Goal: Task Accomplishment & Management: Manage account settings

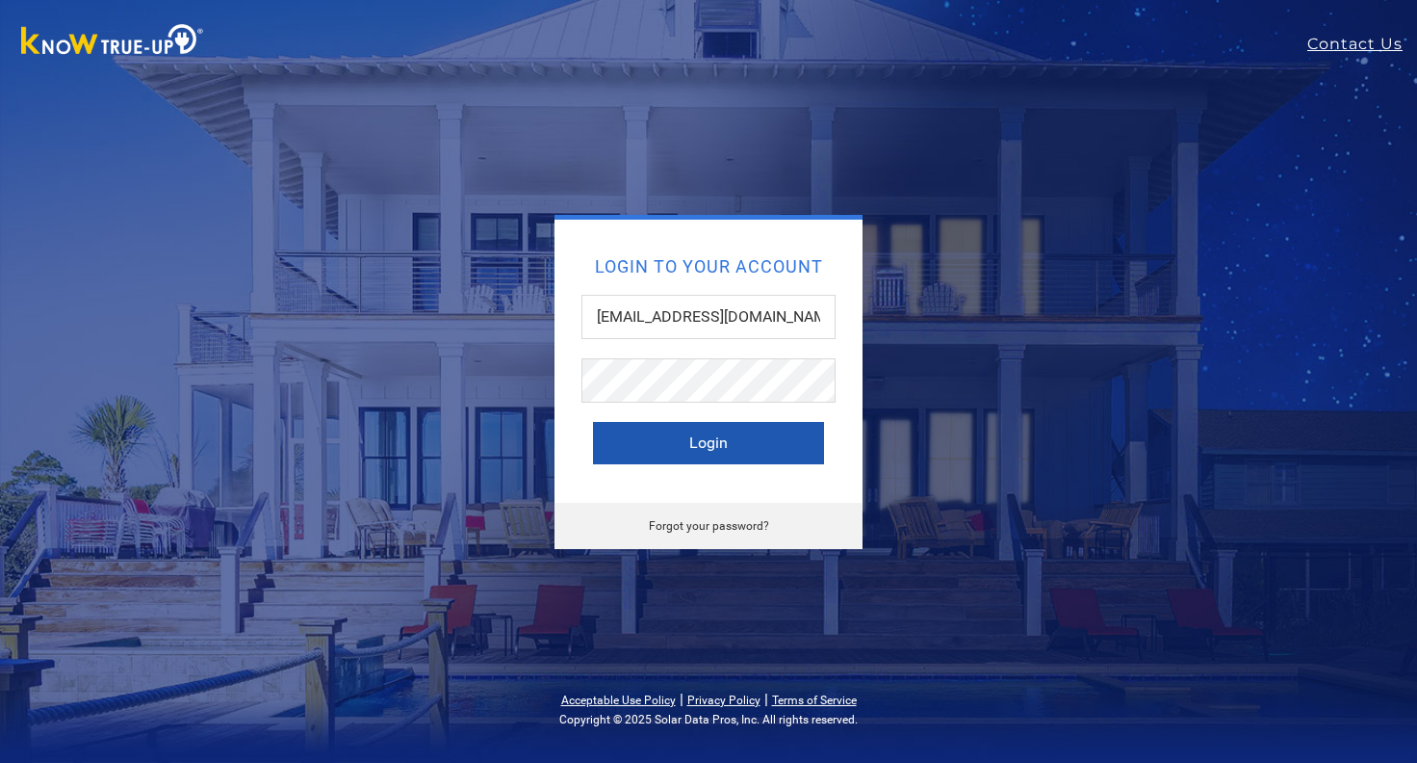
click at [698, 445] on button "Login" at bounding box center [708, 443] width 231 height 42
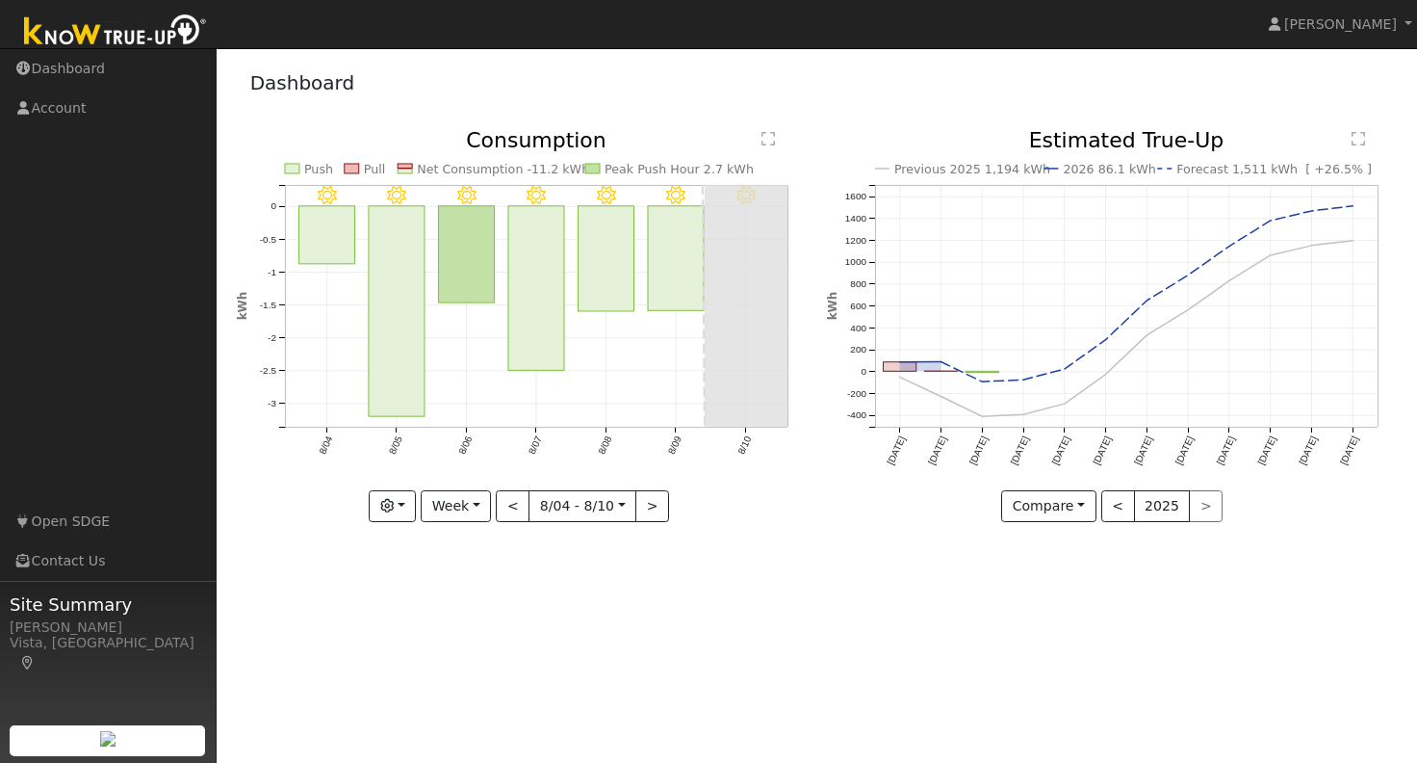
click at [434, 169] on text "Net Consumption -11.2 kWh" at bounding box center [503, 169] width 172 height 14
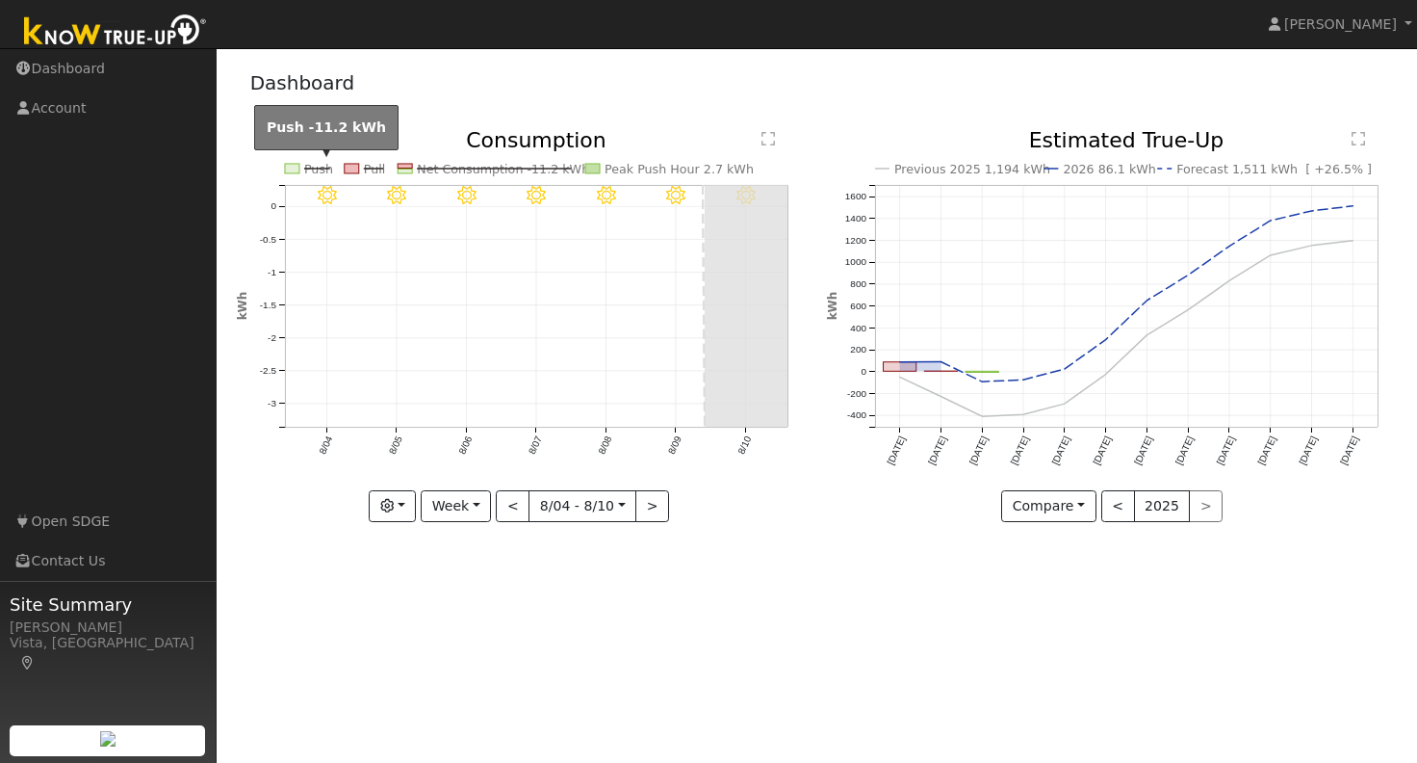
click at [309, 163] on text "Push" at bounding box center [318, 169] width 29 height 14
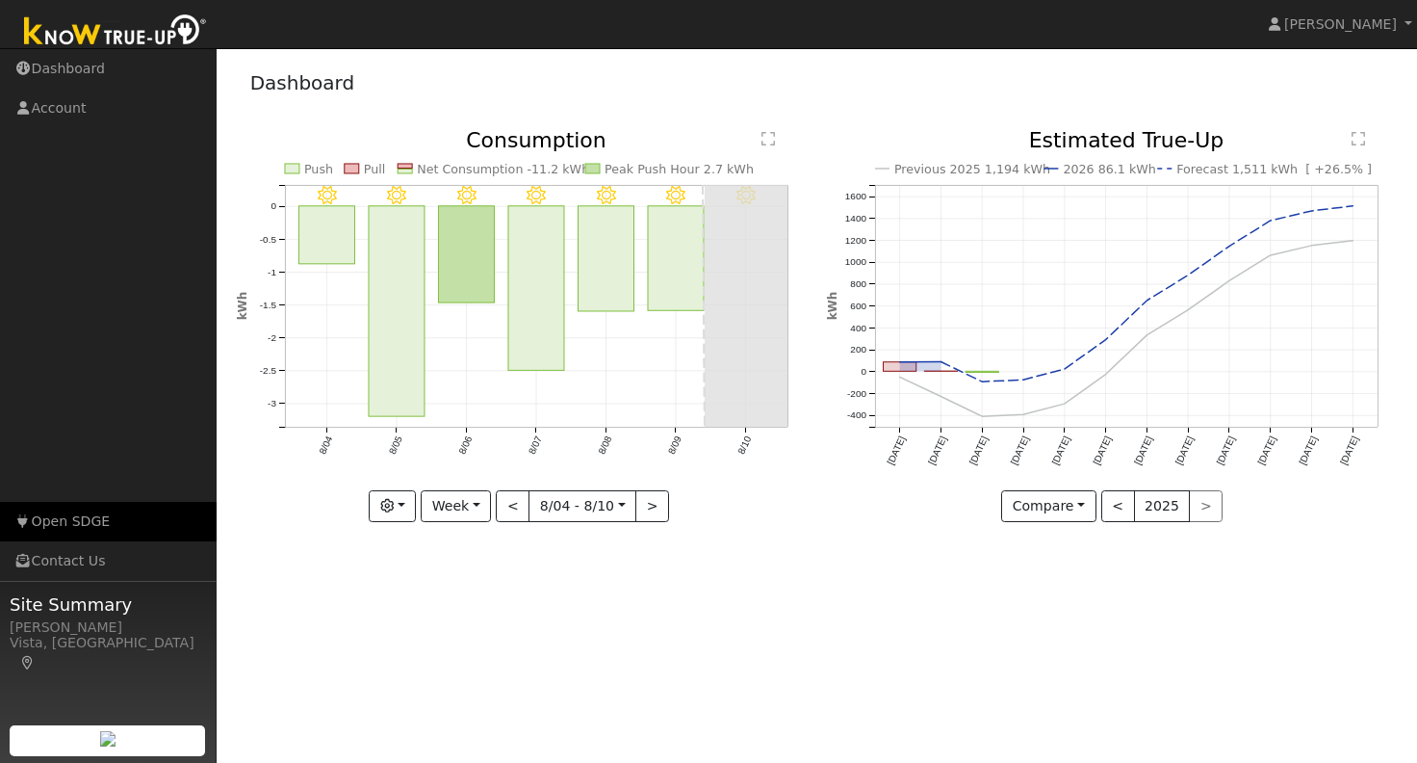
click at [83, 526] on link "Open SDGE" at bounding box center [108, 521] width 217 height 39
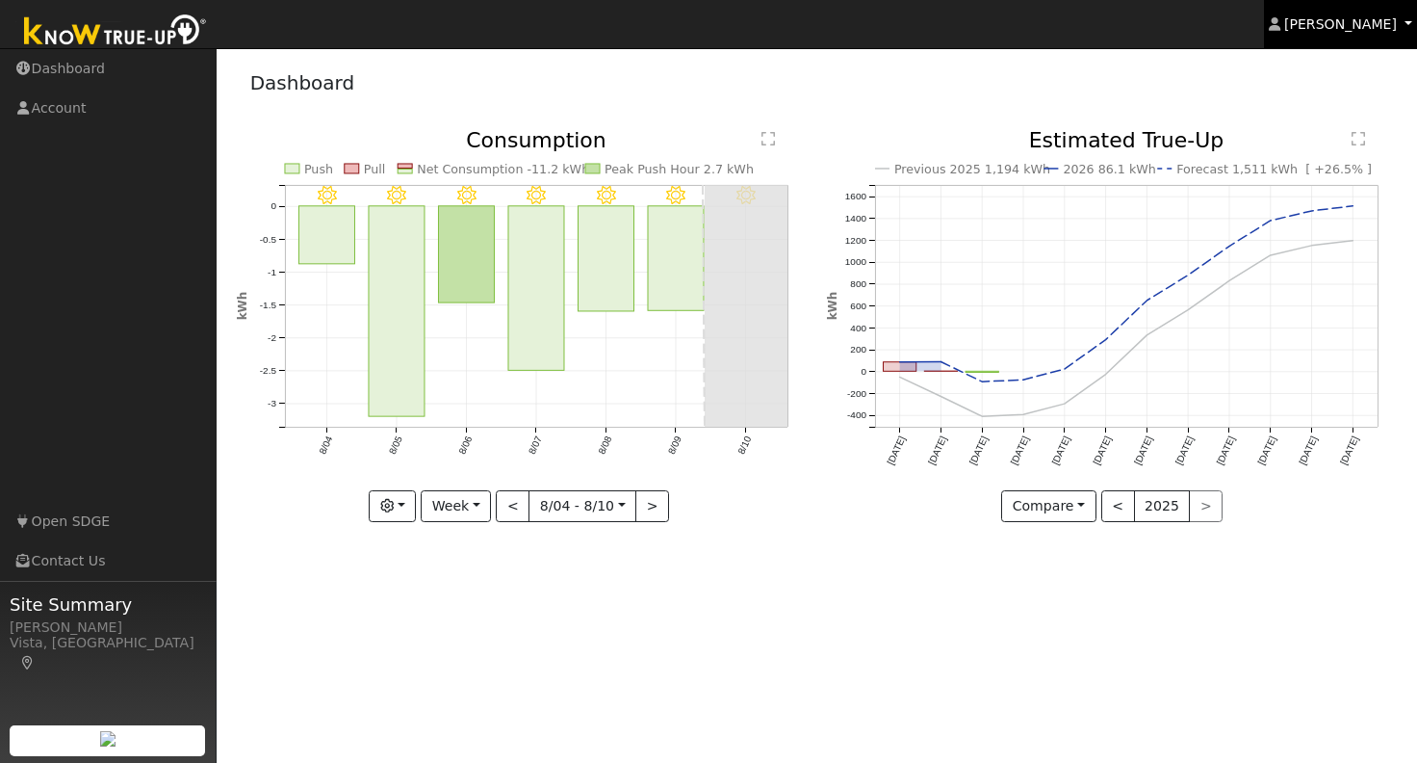
click at [1337, 30] on span "Cathrin Eckle" at bounding box center [1340, 23] width 113 height 15
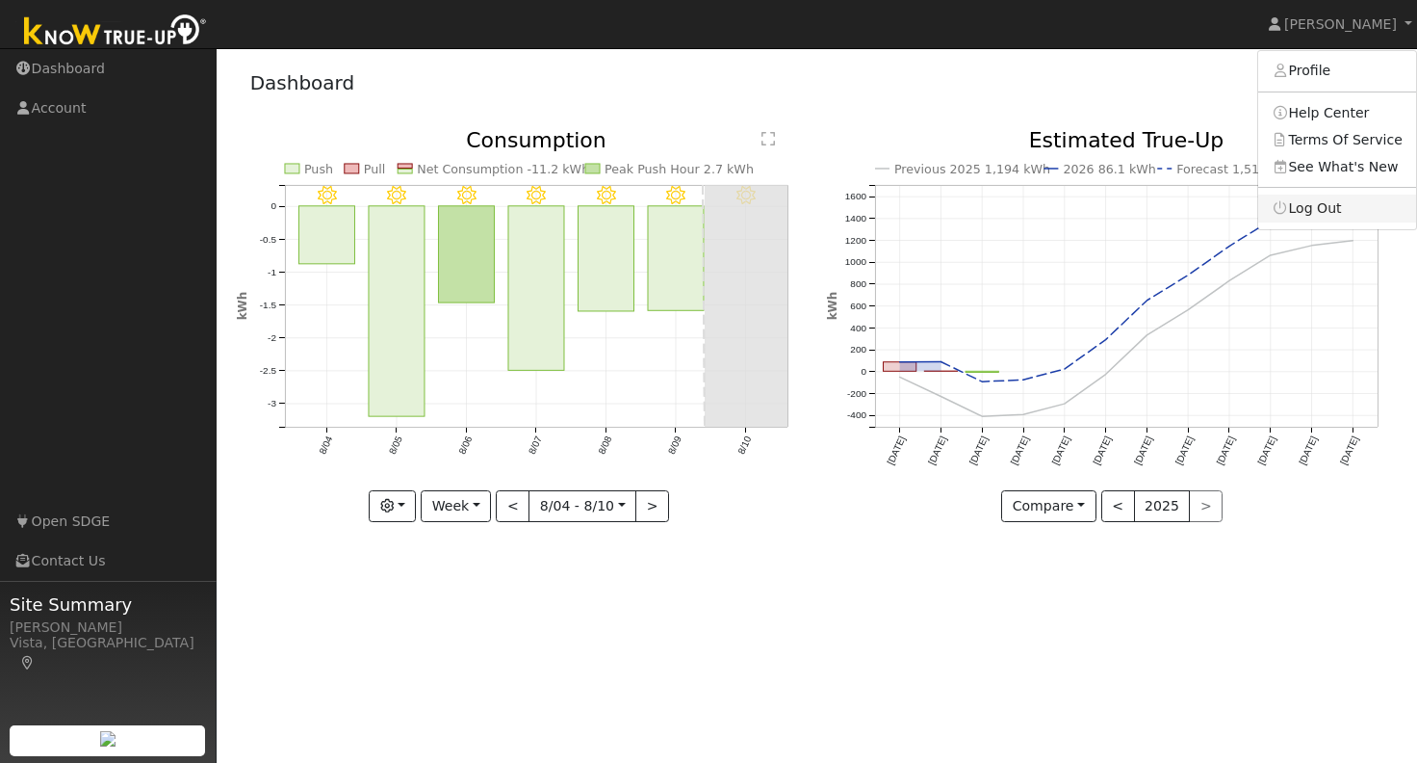
click at [1321, 207] on link "Log Out" at bounding box center [1337, 207] width 158 height 27
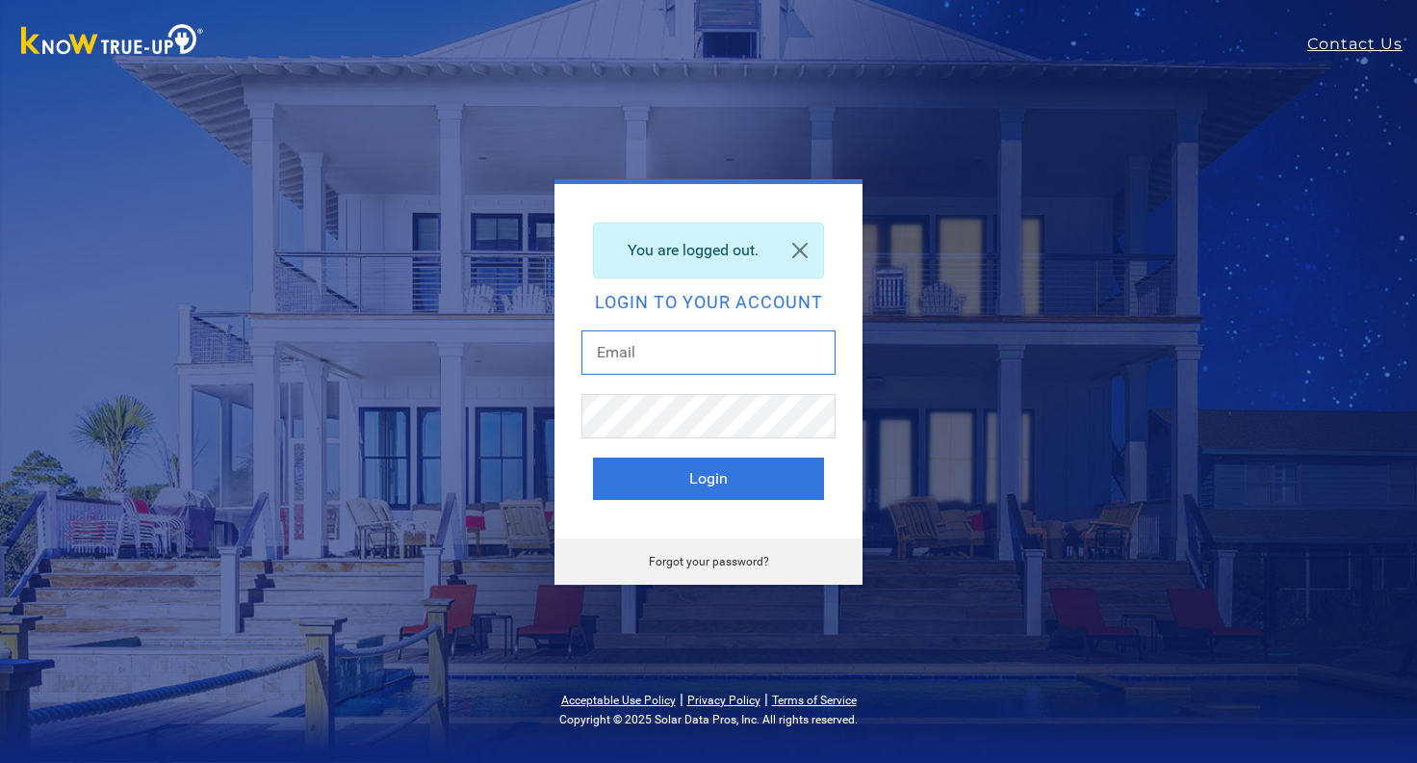
type input "[EMAIL_ADDRESS][DOMAIN_NAME]"
